Goal: Obtain resource: Obtain resource

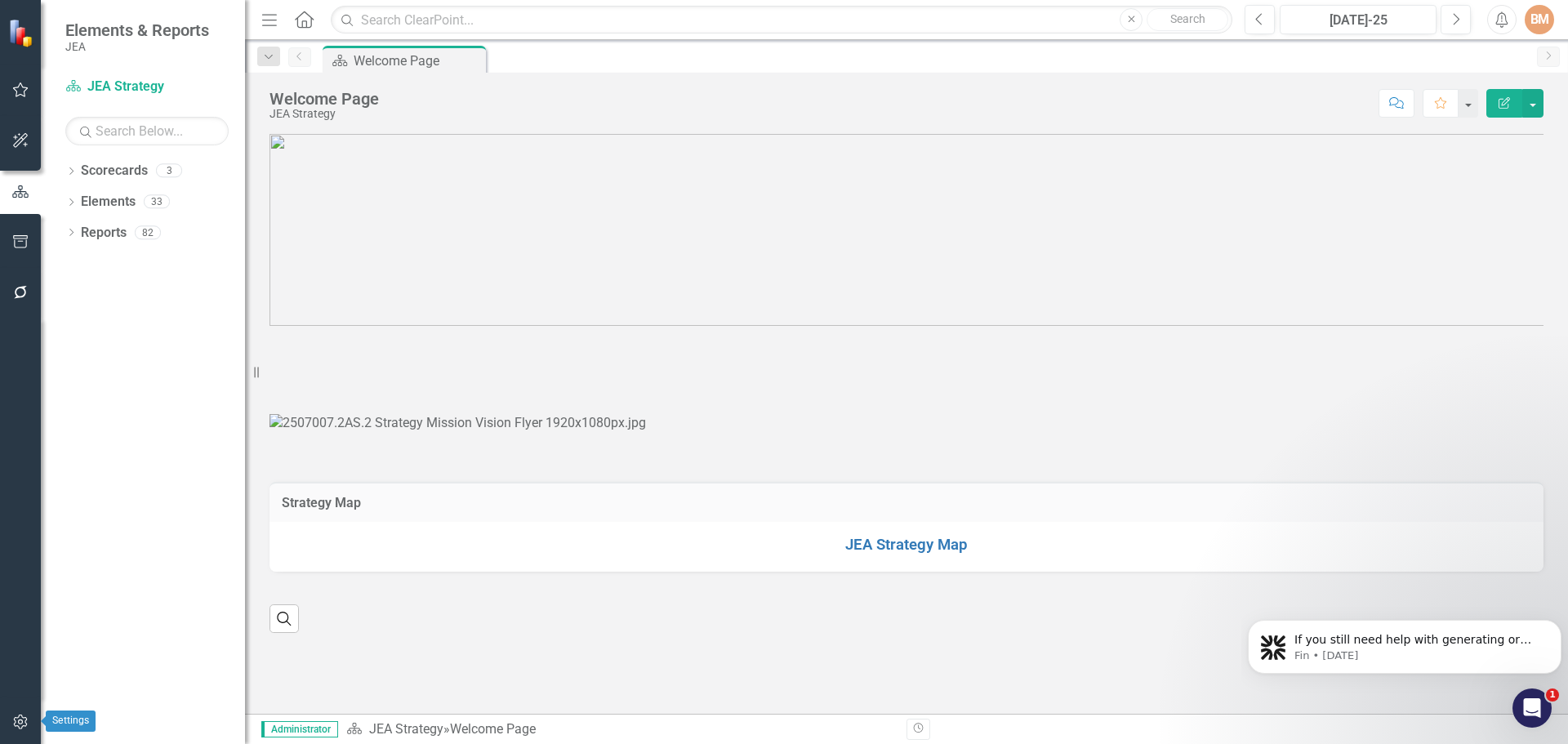
click at [15, 718] on icon "button" at bounding box center [20, 722] width 13 height 14
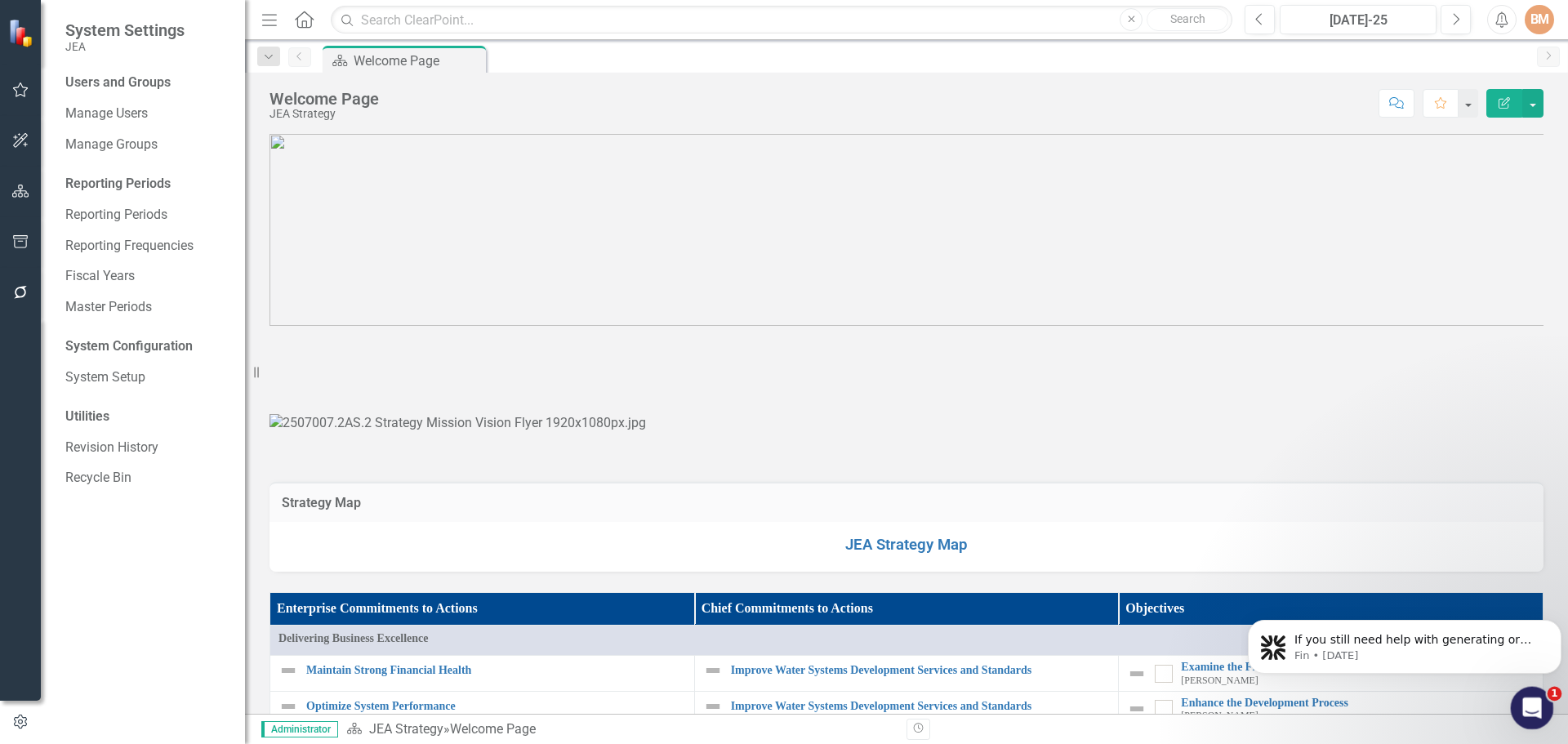
click at [1526, 702] on icon "Open Intercom Messenger" at bounding box center [1530, 706] width 27 height 27
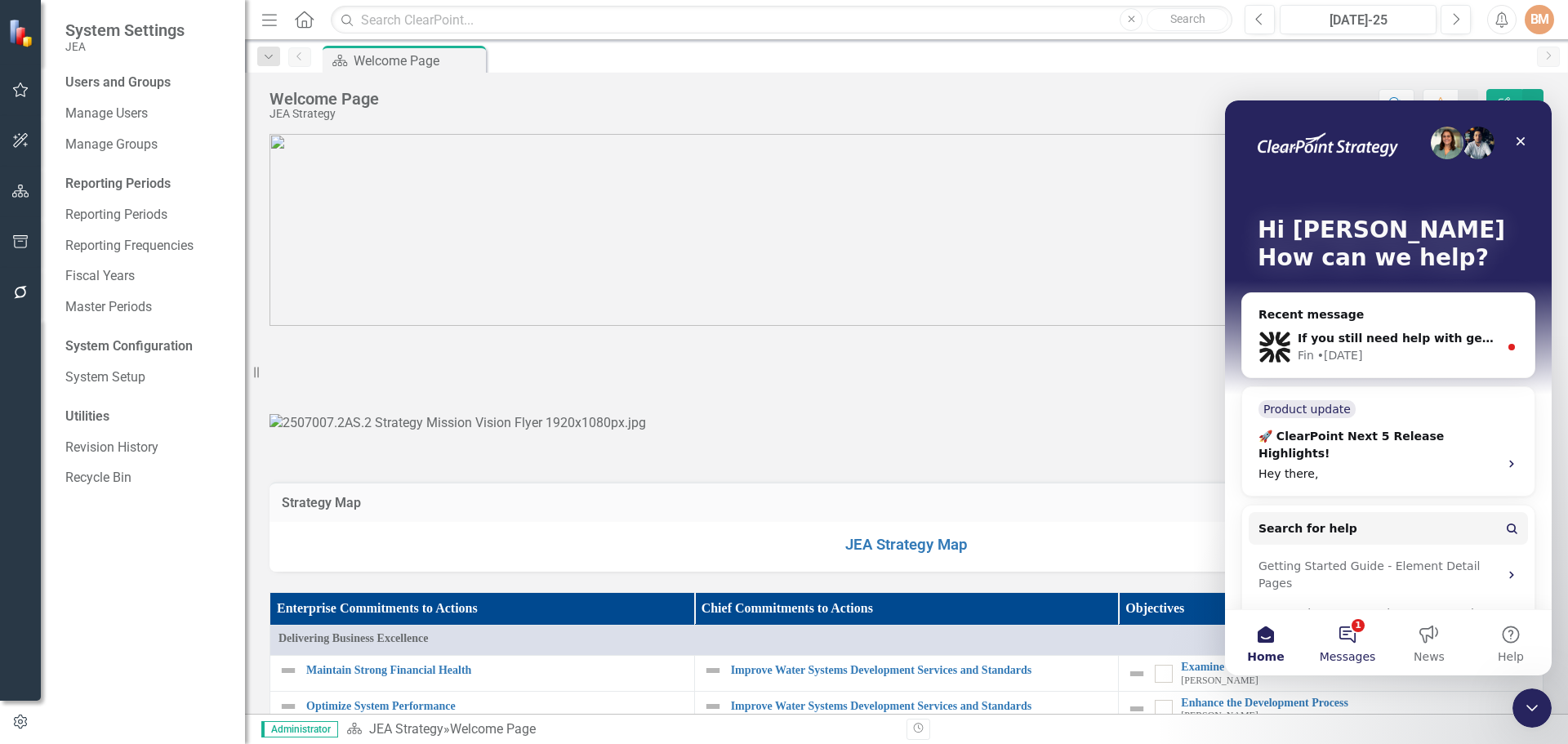
click at [1353, 637] on button "1 Messages" at bounding box center [1347, 643] width 82 height 66
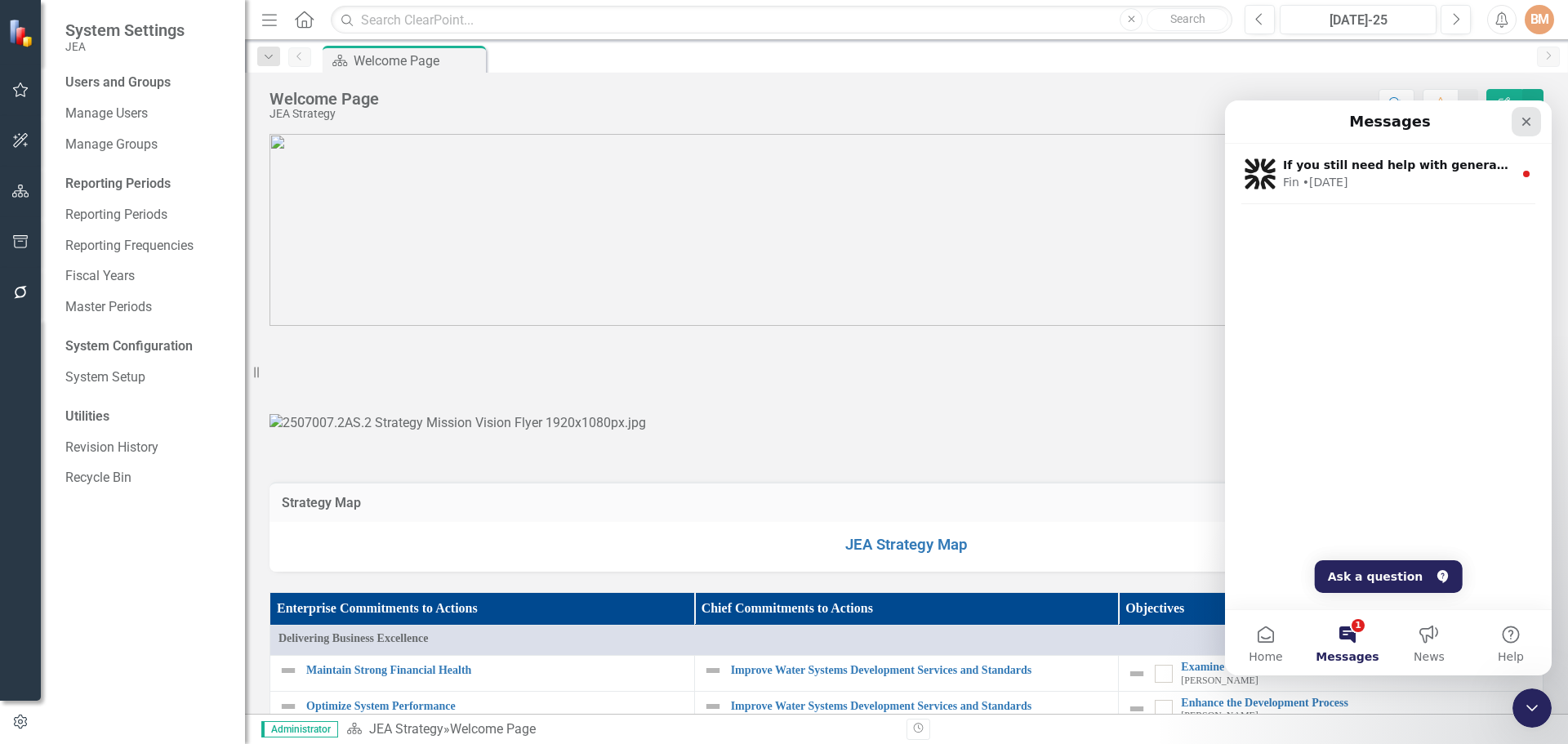
click at [1529, 125] on icon "Close" at bounding box center [1527, 121] width 13 height 13
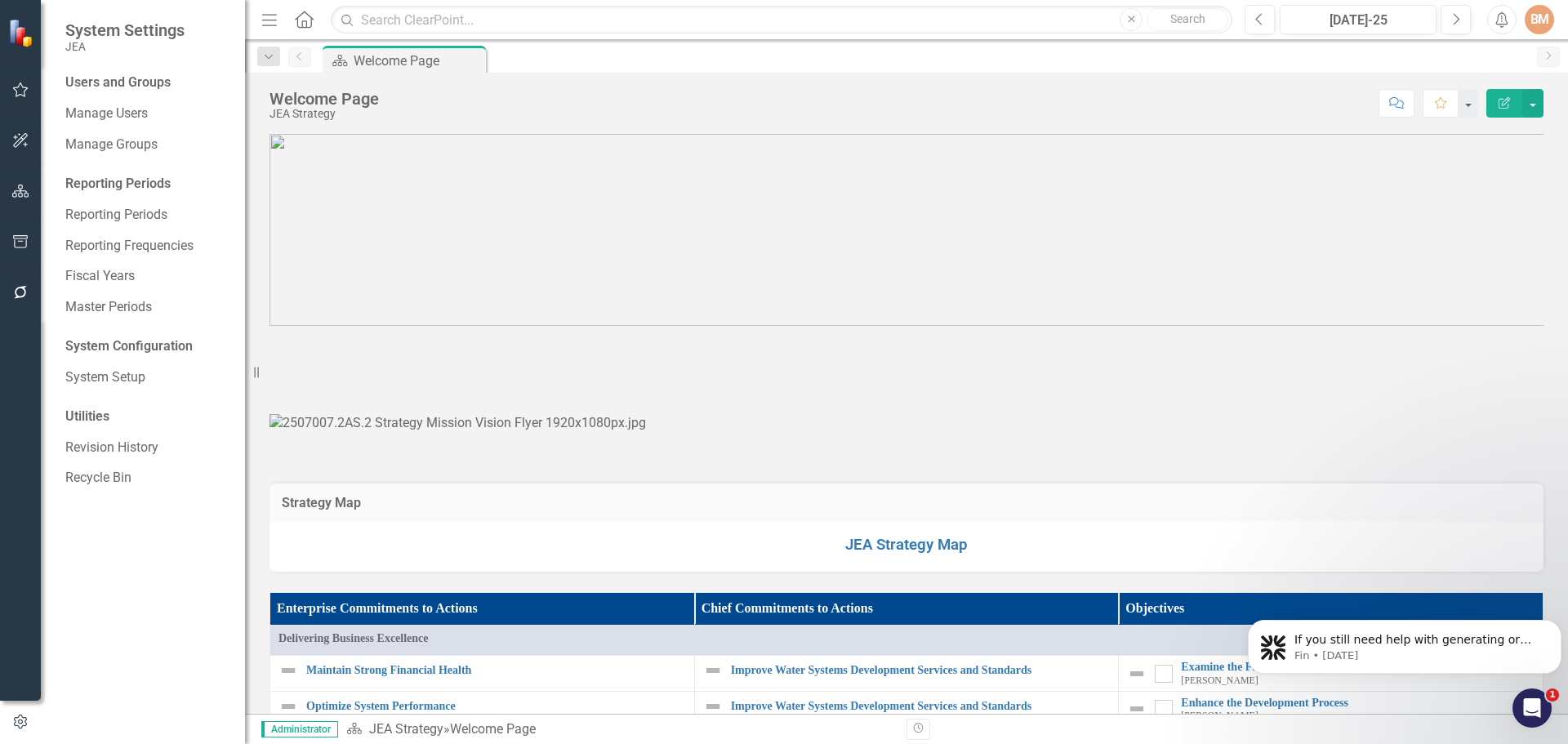
click at [143, 184] on div "Reporting Periods" at bounding box center [147, 184] width 163 height 19
click at [113, 179] on div "Reporting Periods" at bounding box center [147, 184] width 163 height 19
click at [120, 185] on div "Reporting Periods" at bounding box center [147, 184] width 163 height 19
click at [119, 208] on link "Reporting Periods" at bounding box center [147, 214] width 163 height 19
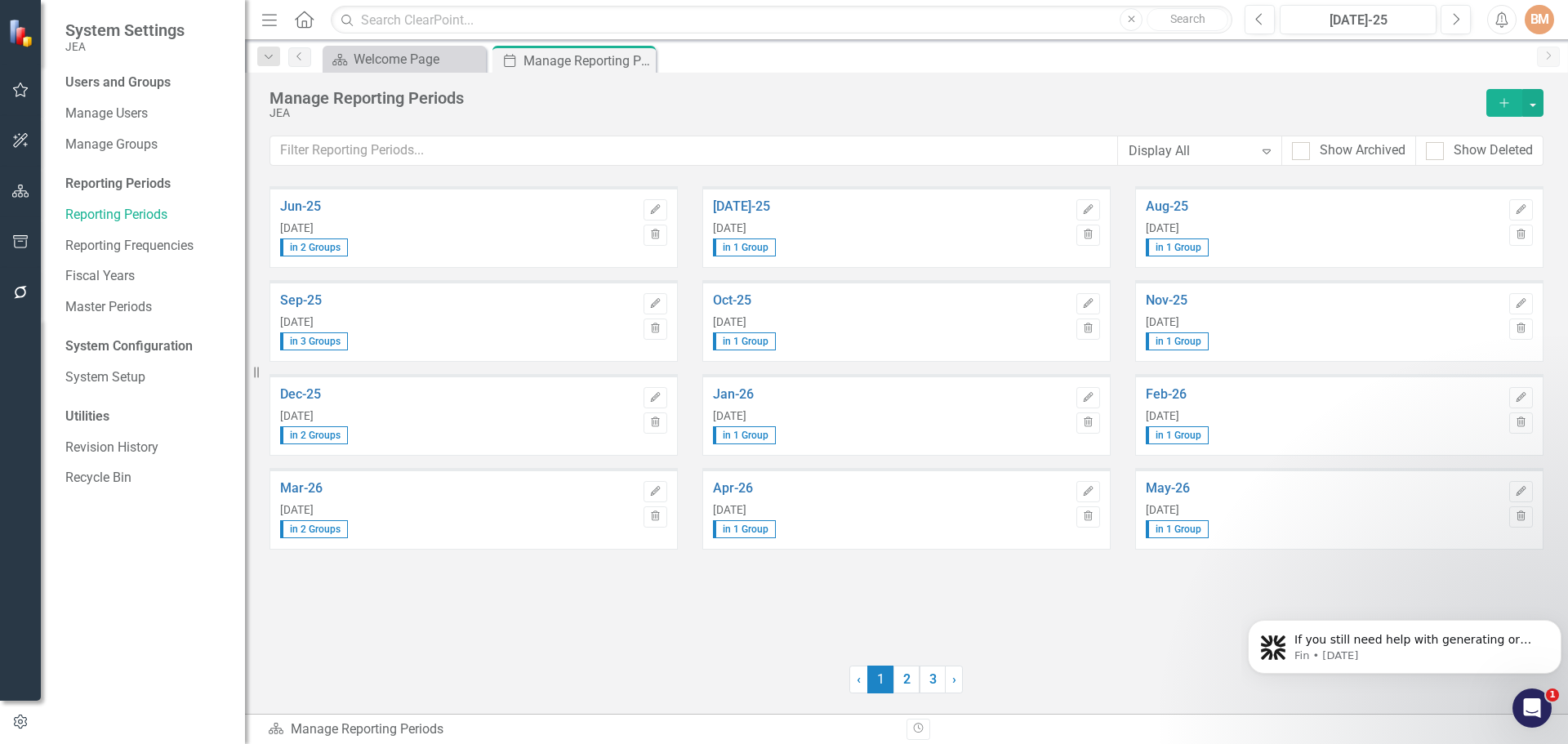
click at [130, 173] on div "Users and Groups Manage Users Manage Groups Reporting Periods Reporting Periods…" at bounding box center [144, 408] width 205 height 670
click at [131, 181] on div "Reporting Periods" at bounding box center [147, 184] width 163 height 19
click at [136, 118] on link "Manage Users" at bounding box center [147, 113] width 163 height 19
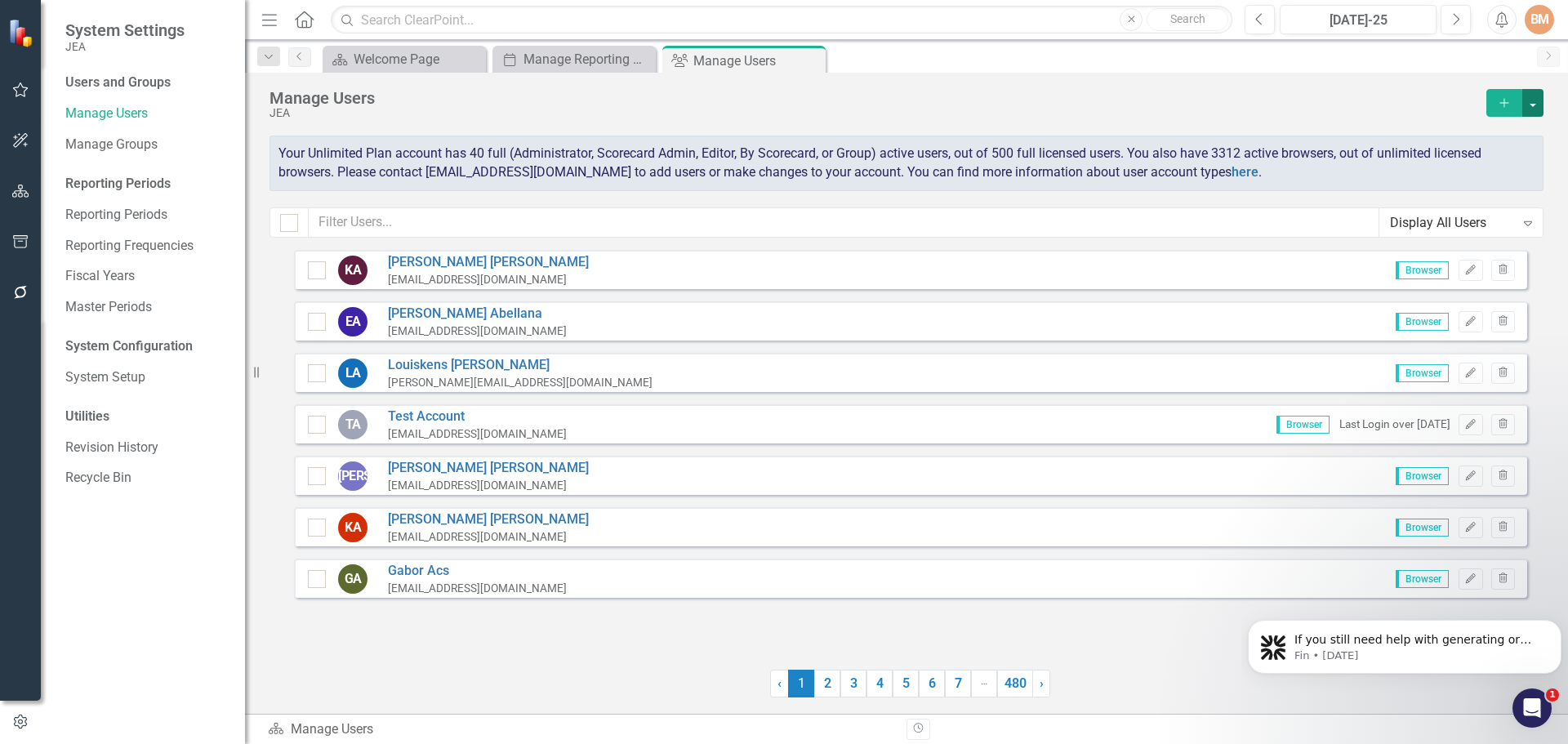
click at [1535, 101] on button "button" at bounding box center [1533, 102] width 22 height 28
click at [1484, 192] on link "Excel File User Access Report" at bounding box center [1467, 193] width 151 height 31
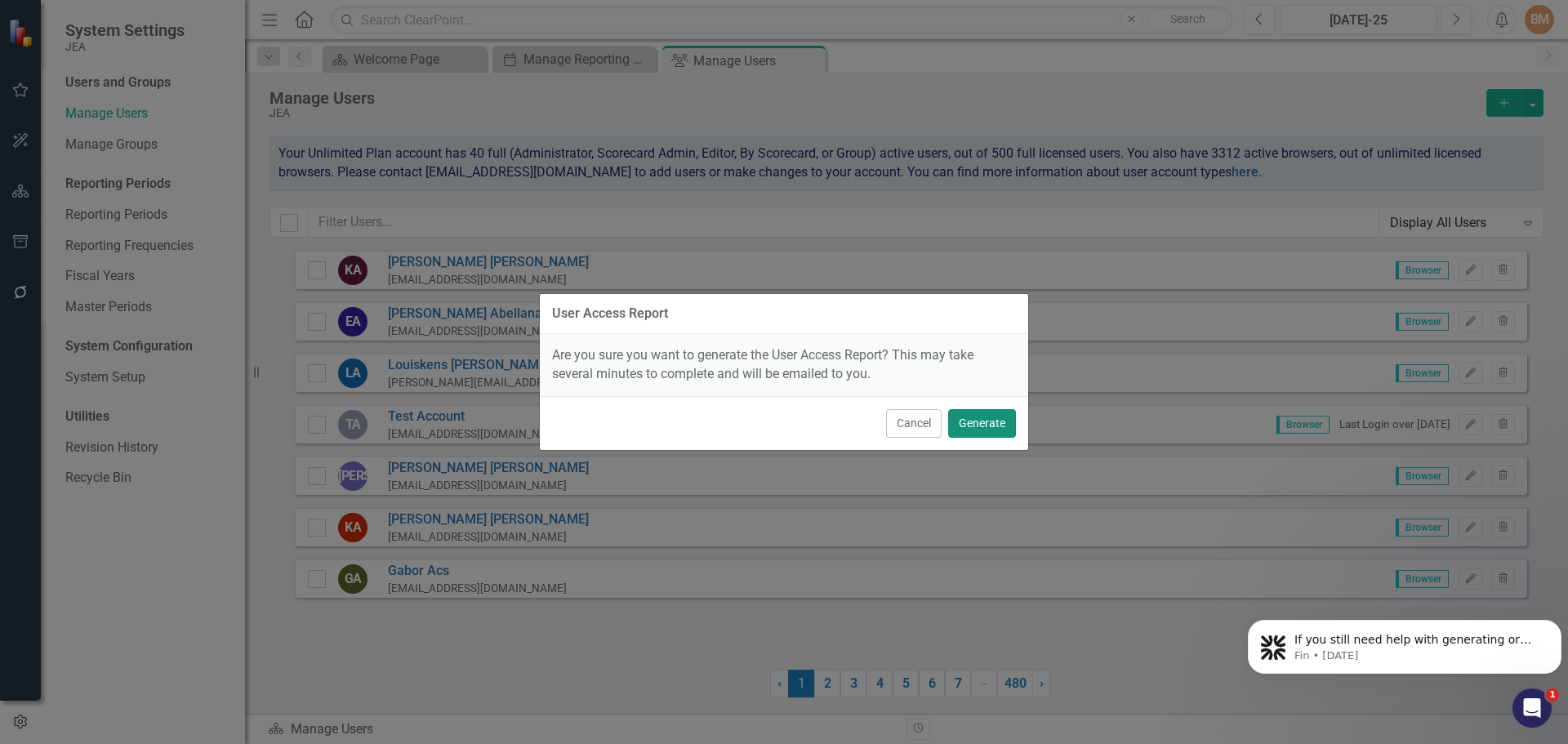
click at [993, 423] on button "Generate" at bounding box center [983, 424] width 68 height 29
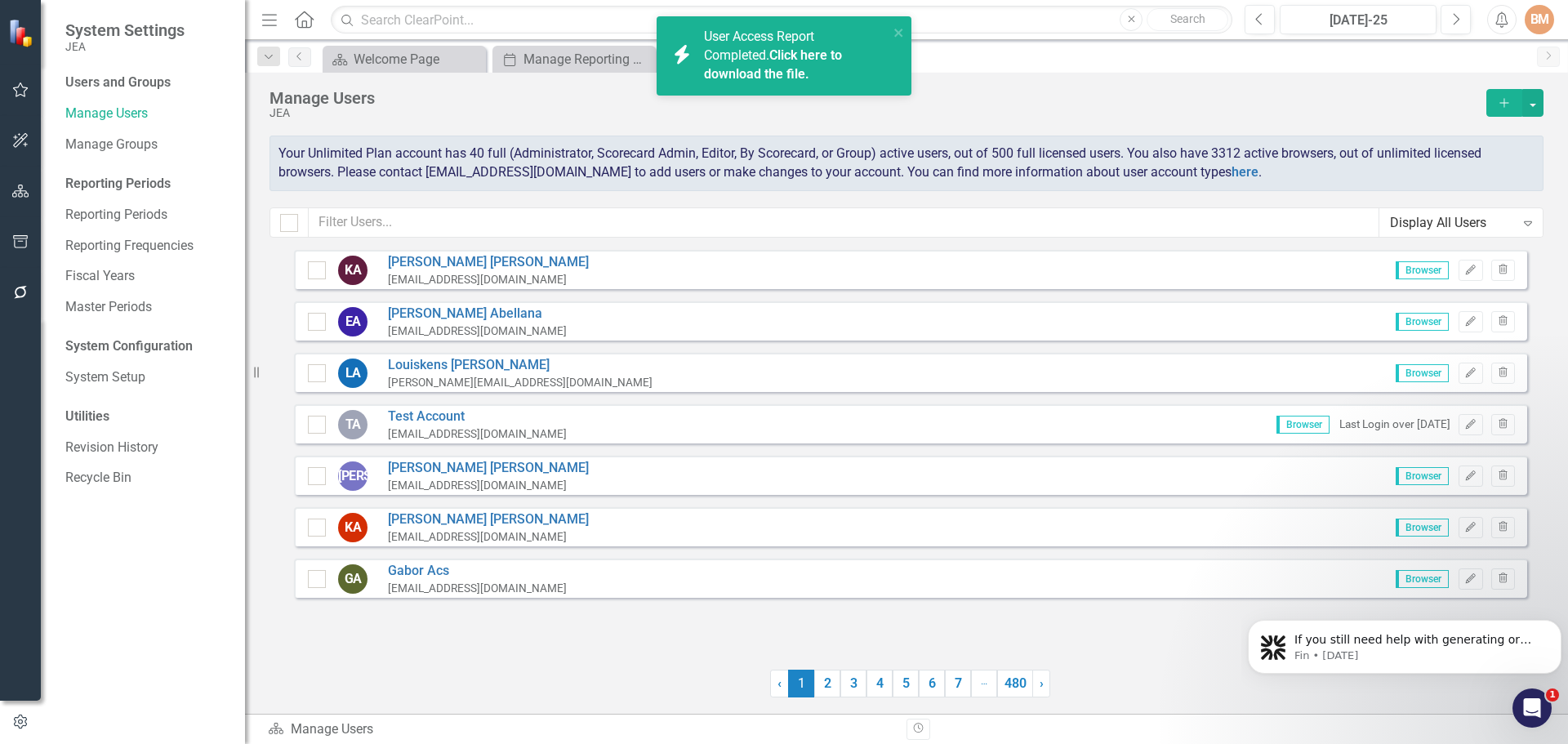
click at [775, 58] on link "Click here to download the file." at bounding box center [773, 65] width 138 height 34
